Goal: Information Seeking & Learning: Find specific fact

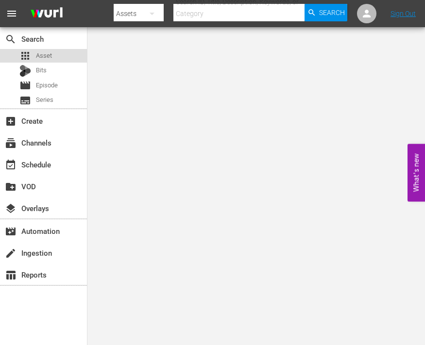
click at [50, 55] on span "Asset" at bounding box center [44, 56] width 16 height 10
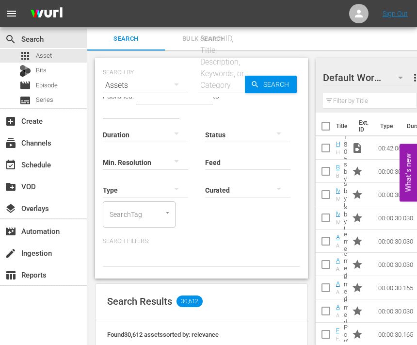
click at [221, 66] on div "Search ID, Title, Description, Keywords, or Category" at bounding box center [221, 62] width 47 height 58
click at [224, 82] on input "text" at bounding box center [221, 85] width 47 height 23
paste input "56933"
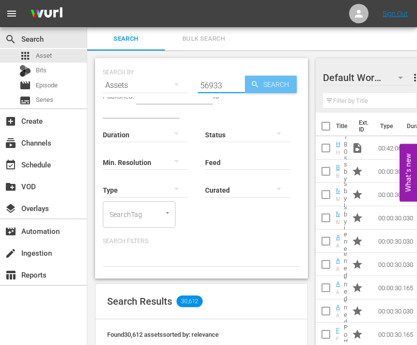
click at [261, 84] on span "Search" at bounding box center [278, 84] width 37 height 17
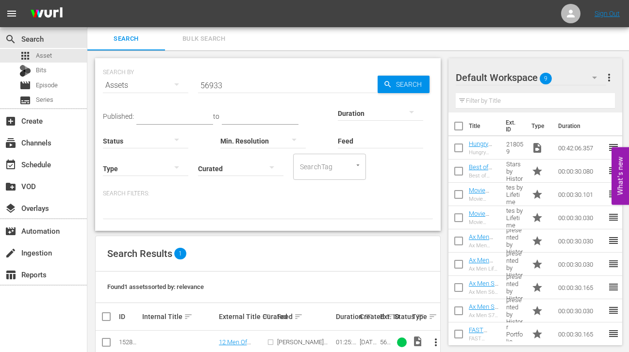
scroll to position [20, 0]
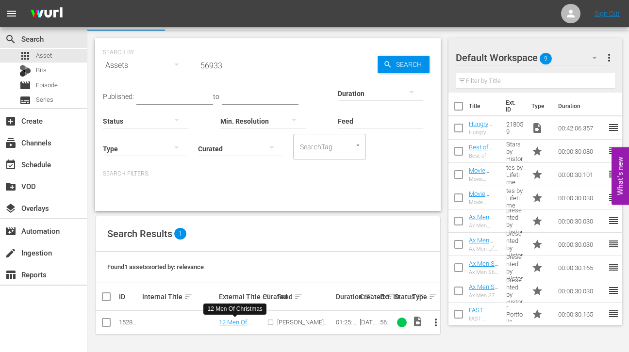
click at [251, 62] on input "56933" at bounding box center [288, 65] width 180 height 23
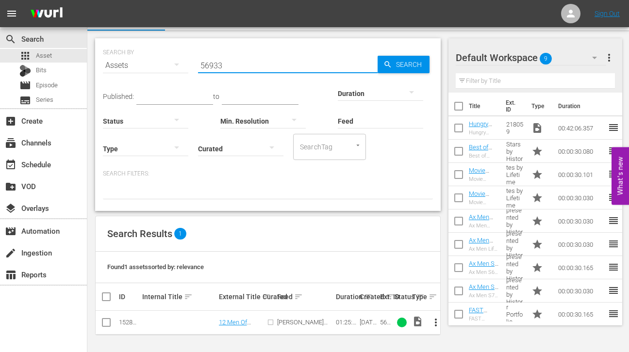
paste input "178969"
type input "178969"
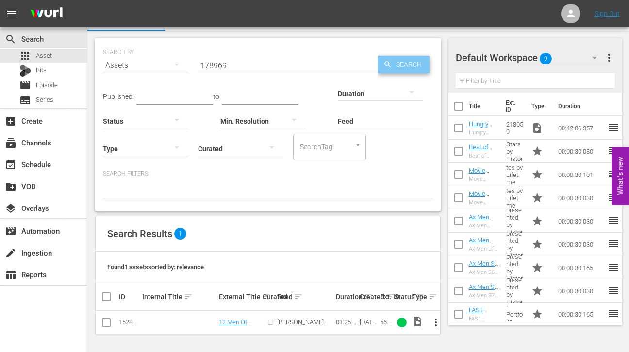
click at [407, 66] on span "Search" at bounding box center [410, 64] width 37 height 17
click at [41, 273] on div "table_chart Reports" at bounding box center [27, 273] width 54 height 9
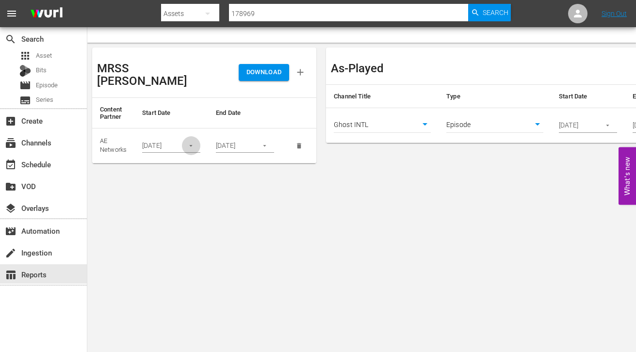
click at [193, 142] on icon "button" at bounding box center [190, 145] width 7 height 7
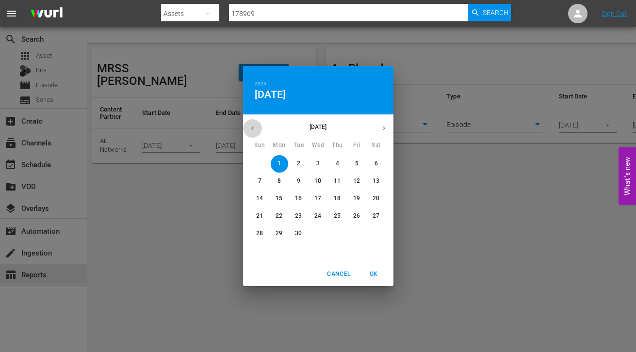
click at [250, 120] on button "button" at bounding box center [252, 128] width 19 height 19
click at [354, 167] on span "1" at bounding box center [356, 164] width 17 height 8
click at [340, 271] on span "Cancel" at bounding box center [338, 274] width 23 height 10
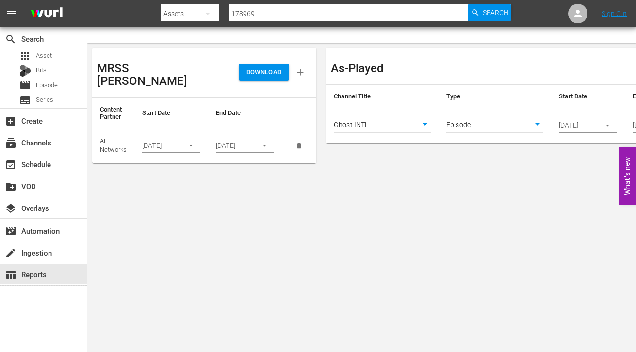
click at [254, 68] on span "DOWNLOAD" at bounding box center [264, 72] width 35 height 11
click at [53, 253] on div "create Ingestion" at bounding box center [27, 251] width 54 height 9
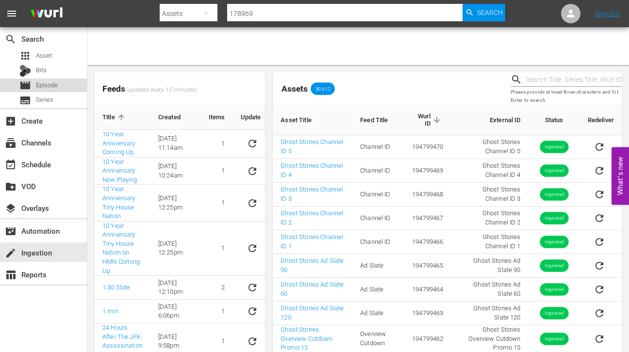
click at [42, 85] on span "Episode" at bounding box center [47, 86] width 22 height 10
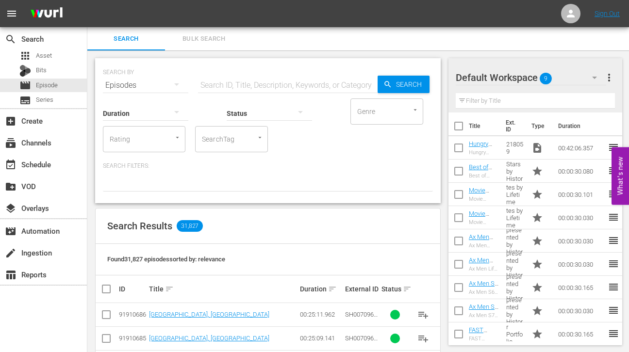
click at [225, 40] on span "Bulk Search" at bounding box center [204, 38] width 66 height 11
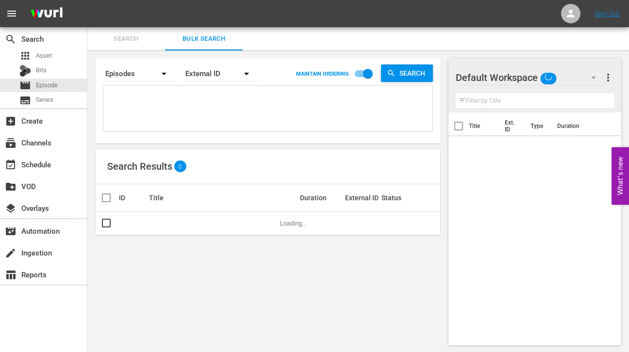
click at [240, 104] on textarea at bounding box center [269, 110] width 327 height 44
paste textarea "213331 305153 245772 246485 247975"
type textarea "213331 305153 245772 246485 247975"
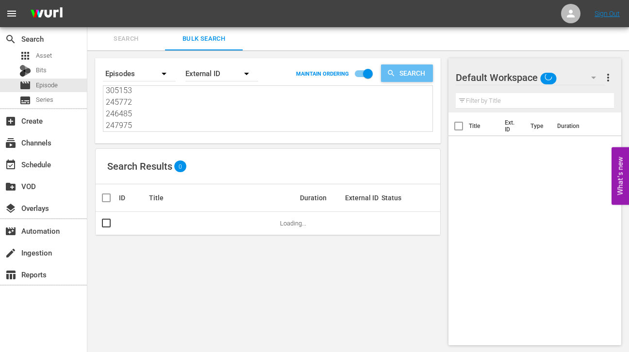
click at [387, 69] on icon "button" at bounding box center [391, 73] width 9 height 9
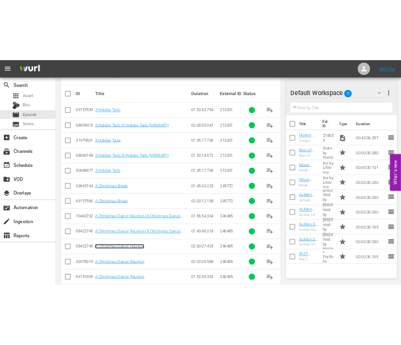
scroll to position [186, 0]
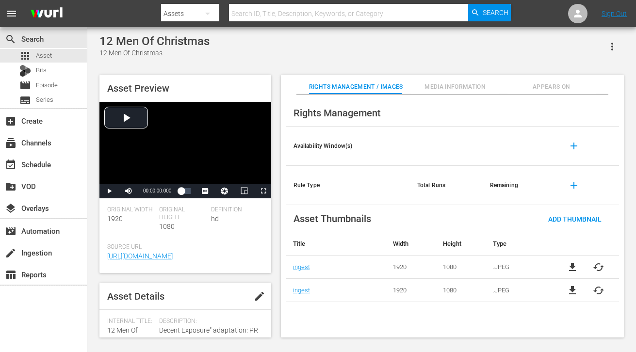
click at [542, 89] on span "Appears On" at bounding box center [552, 87] width 88 height 10
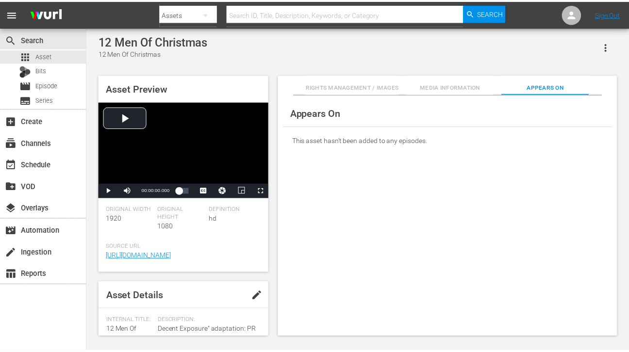
scroll to position [49, 0]
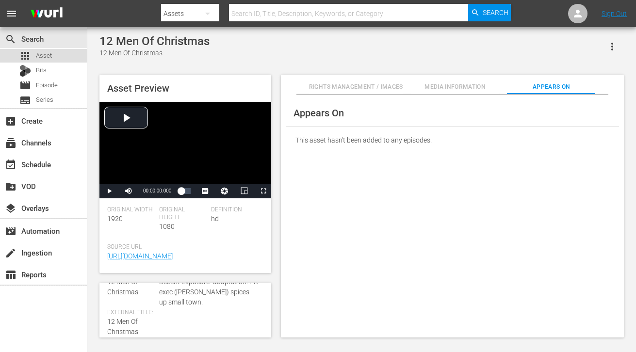
click at [55, 53] on div "apps Asset" at bounding box center [43, 56] width 87 height 14
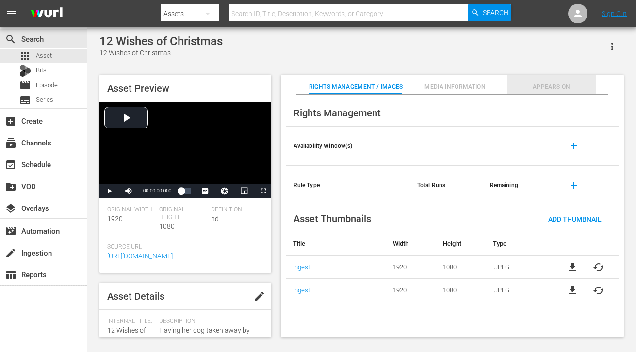
click at [545, 85] on span "Appears On" at bounding box center [552, 87] width 88 height 10
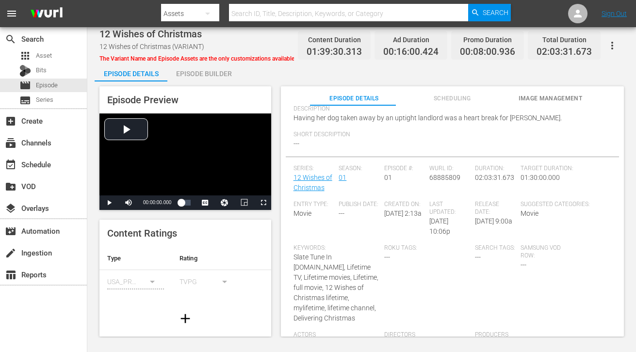
scroll to position [168, 0]
click at [316, 282] on div "Keywords: Slate Tune In mylifetime.com, Lifetime TV, Lifetime movies, Lifetime,…" at bounding box center [339, 288] width 91 height 87
copy span "Keywords:"
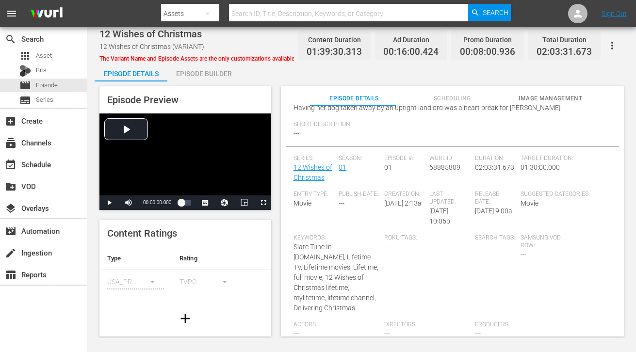
drag, startPoint x: 263, startPoint y: 74, endPoint x: 261, endPoint y: 87, distance: 13.2
click at [263, 74] on div "Episode Details Episode Builder Episode Preview Video Player is loading. Play V…" at bounding box center [362, 203] width 534 height 282
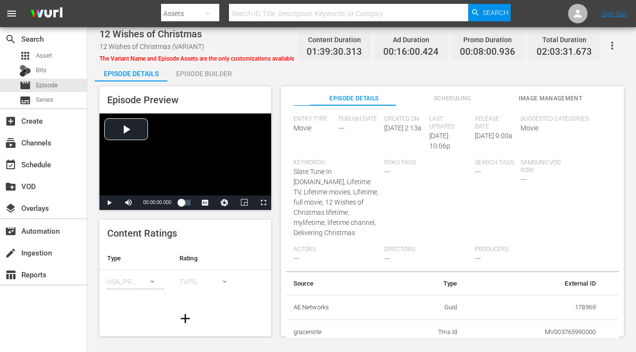
scroll to position [253, 0]
click at [282, 84] on div "Episode Preview Video Player is loading. Play Video Play Mute Current Time 00:0…" at bounding box center [362, 213] width 534 height 263
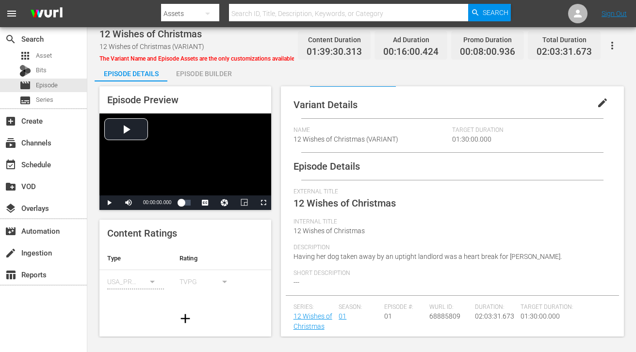
scroll to position [0, 0]
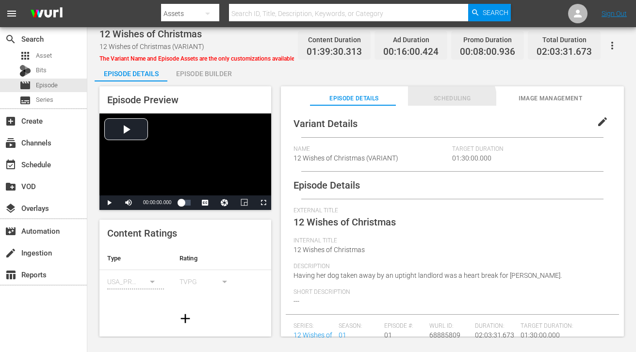
click at [443, 102] on span "Scheduling" at bounding box center [452, 99] width 88 height 10
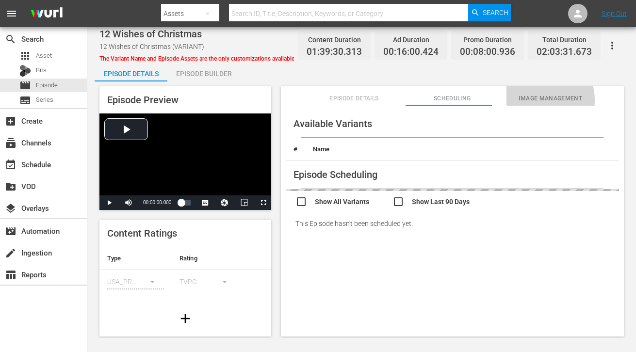
click at [532, 100] on span "Image Management" at bounding box center [551, 99] width 88 height 10
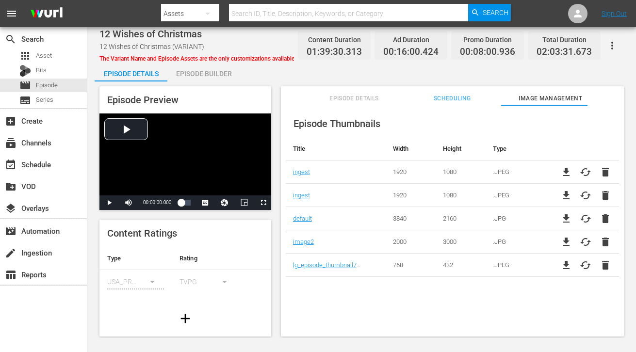
click at [465, 94] on span "Scheduling" at bounding box center [452, 99] width 88 height 10
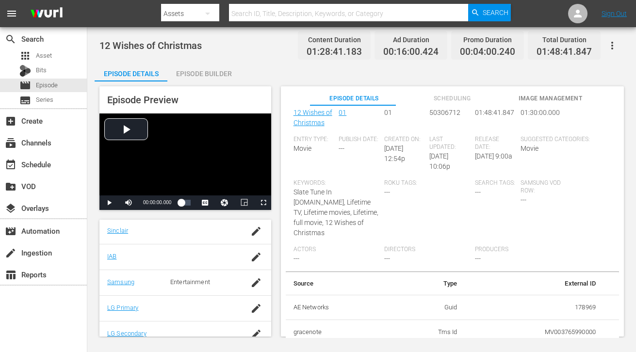
scroll to position [230, 0]
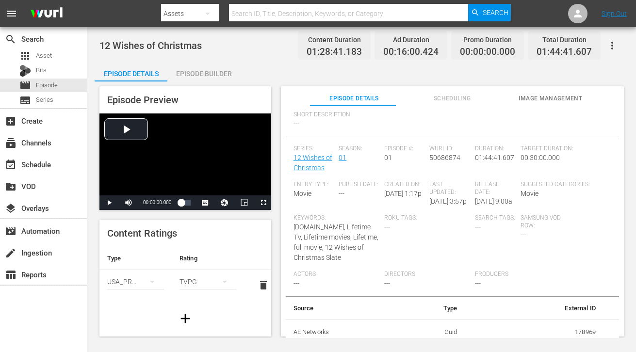
scroll to position [126, 0]
click at [342, 245] on span "mylifetime.com, Lifetime TV, Lifetime movies, Lifetime, full movie, 12 Wishes o…" at bounding box center [336, 242] width 85 height 38
drag, startPoint x: 259, startPoint y: 61, endPoint x: 260, endPoint y: 51, distance: 9.8
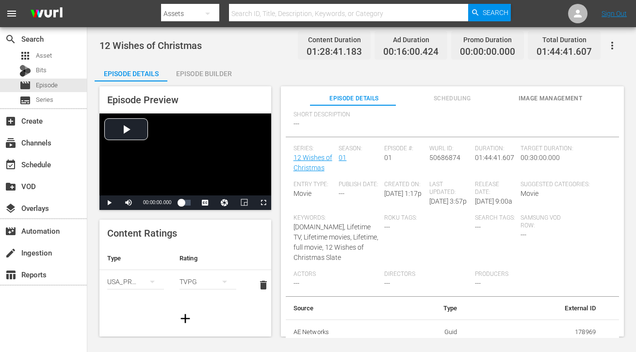
click at [259, 61] on div "12 Wishes of Christmas Content Duration 01:28:41.183 Ad Duration 00:16:00.424 P…" at bounding box center [361, 182] width 549 height 311
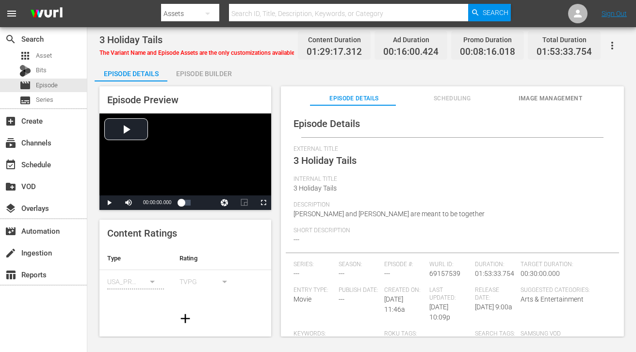
click at [284, 75] on div "Episode Details Episode Builder Episode Preview Video Player is loading. Play V…" at bounding box center [362, 203] width 534 height 282
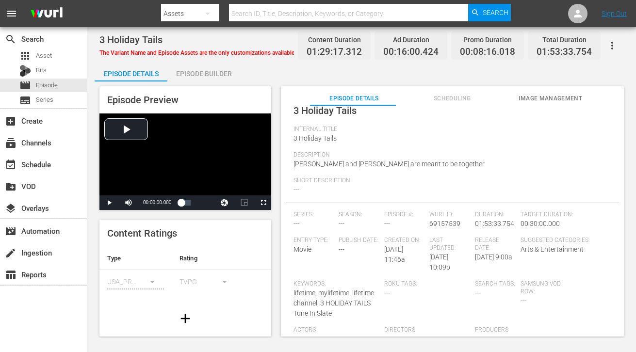
scroll to position [81, 0]
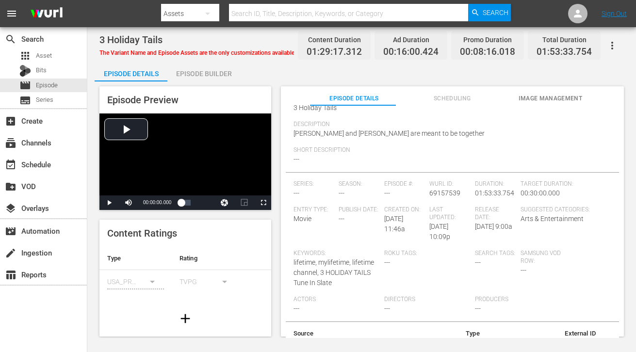
click at [321, 268] on span "lifetime, mylifetime, lifetime channel, 3 HOLIDAY TAILS Tune In Slate" at bounding box center [334, 273] width 81 height 28
copy span "Keywords:"
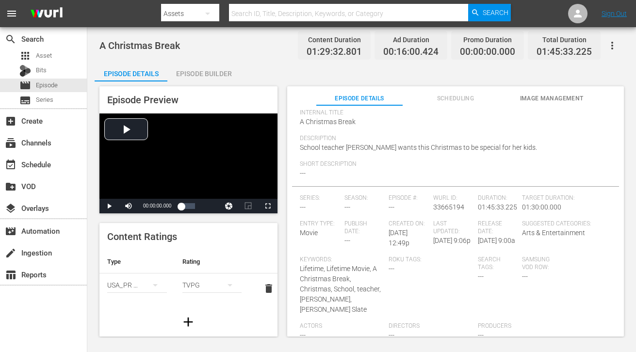
scroll to position [97, 0]
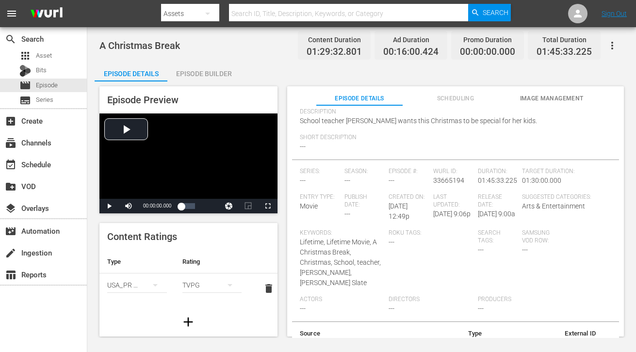
click at [340, 252] on span "Lifetime, Lifetime Movie, A Christmas Break, Christmas, School, teacher, [PERSO…" at bounding box center [340, 262] width 81 height 49
click at [340, 252] on span "Lifetime, Lifetime Movie, A Christmas Break, Christmas, School, teacher, Cindy …" at bounding box center [340, 262] width 81 height 49
copy span "Keywords:"
click at [283, 61] on div "A Christmas Break Content Duration 01:29:32.801 Ad Duration 00:16:00.424 Promo …" at bounding box center [361, 182] width 549 height 311
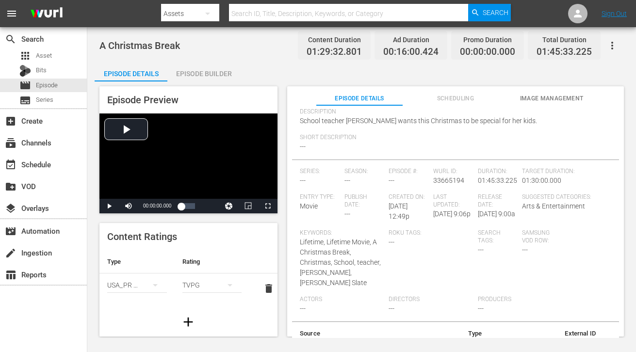
click at [315, 260] on span "Lifetime, Lifetime Movie, A Christmas Break, Christmas, School, teacher, Cindy …" at bounding box center [340, 262] width 81 height 49
copy span "Keywords:"
click at [272, 65] on div "Episode Details Episode Builder Episode Preview Video Player is loading. Play V…" at bounding box center [362, 203] width 534 height 282
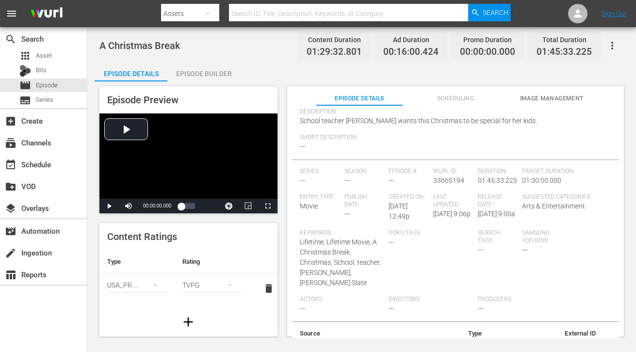
scroll to position [101, 0]
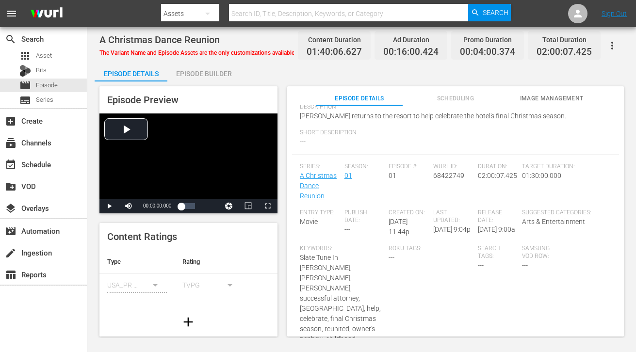
scroll to position [146, 0]
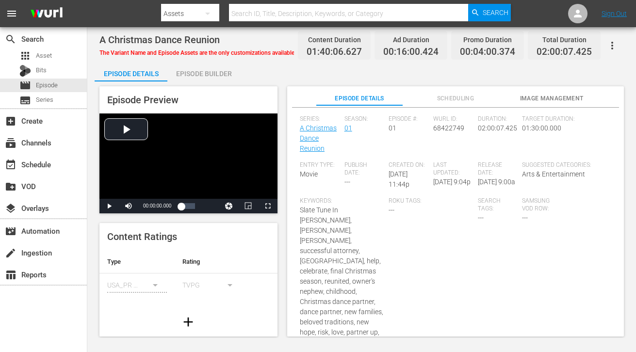
click at [328, 267] on span "Slate Tune In [PERSON_NAME], [PERSON_NAME], [PERSON_NAME], successful attorney,…" at bounding box center [341, 327] width 83 height 242
copy span "Keywords:"
click at [276, 85] on div "Episode Preview Video Player is loading. Play Video Play Mute Current Time 00:0…" at bounding box center [362, 213] width 534 height 263
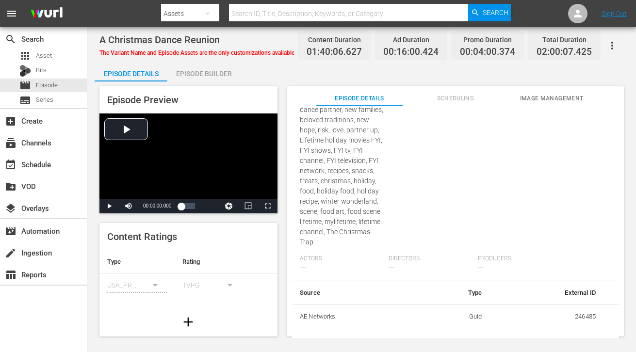
scroll to position [355, 0]
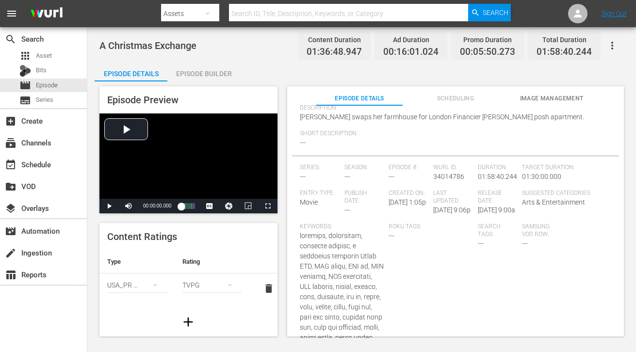
scroll to position [146, 0]
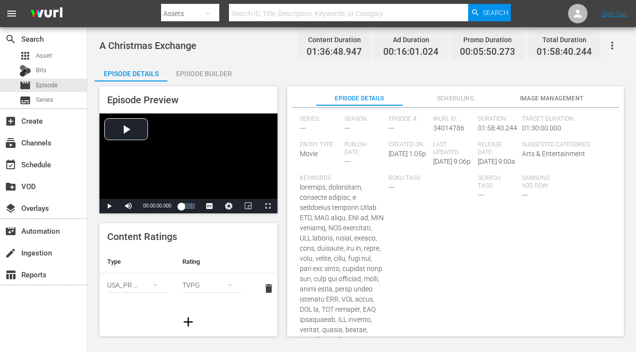
copy span "Keywords:"
click at [263, 71] on div "Episode Details Episode Builder Episode Preview Video Player is loading. Play V…" at bounding box center [362, 203] width 534 height 282
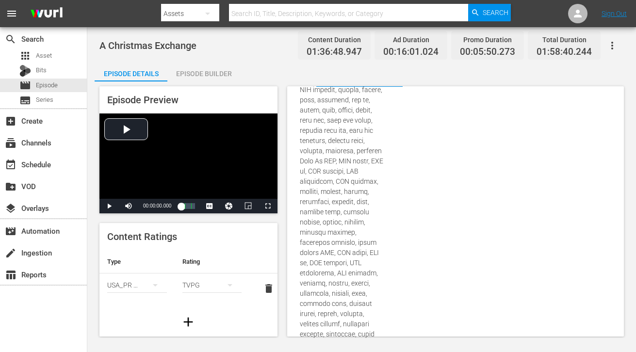
scroll to position [453, 0]
